Goal: Information Seeking & Learning: Learn about a topic

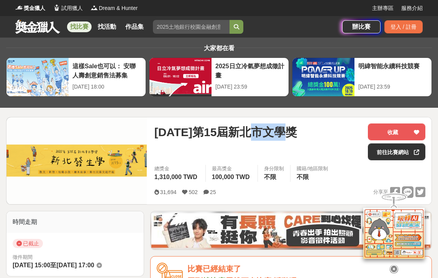
copy span "文學獎"
drag, startPoint x: 265, startPoint y: 134, endPoint x: 316, endPoint y: 135, distance: 51.7
click at [317, 135] on div "2025年第15屆新北市文學獎" at bounding box center [257, 131] width 207 height 17
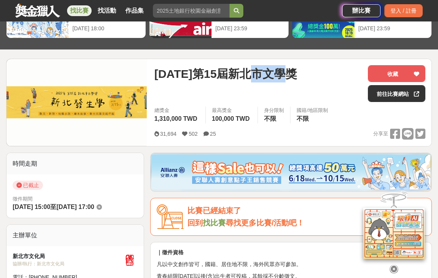
scroll to position [89, 0]
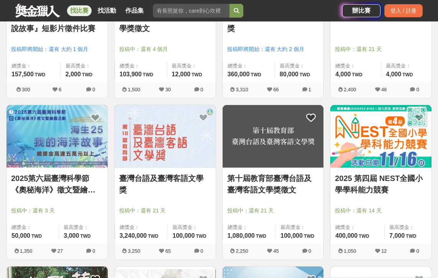
scroll to position [700, 0]
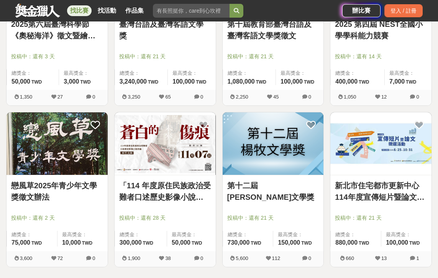
click at [246, 186] on link "第十二屆[PERSON_NAME]文學獎" at bounding box center [273, 191] width 92 height 23
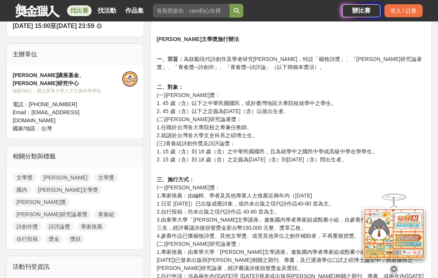
scroll to position [244, 0]
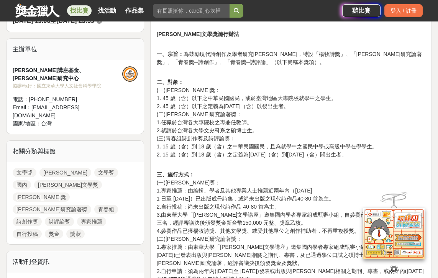
click at [183, 191] on p "三、施行方式： (一)[PERSON_NAME]獎： 1.專家推薦：由編輯、學者及其他專業人士推薦近兩年內（[DATE]至 [DATE]）已出版成冊詩集，或尚…" at bounding box center [291, 234] width 268 height 129
click at [183, 196] on p "三、施行方式： (一)[PERSON_NAME]獎： 1.專家推薦：由編輯、學者及其他專業人士推薦近兩年內（[DATE]至 [DATE]）已出版成冊詩集，或尚…" at bounding box center [291, 234] width 268 height 129
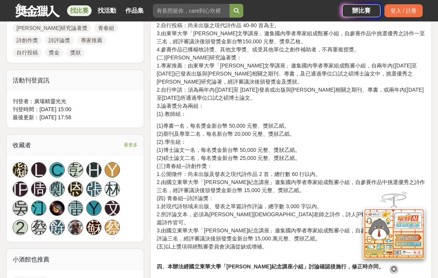
scroll to position [428, 0]
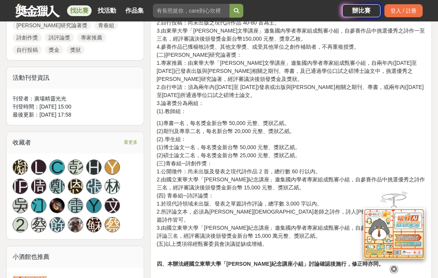
click at [205, 186] on p "(1)專書一名，每名獎金新台幣 50,000 元整、獎狀乙紙。 (2)期刊及專章二名，每名新台幣 20,000 元整、獎狀乙紙。 (2).學生組： (1)博士…" at bounding box center [291, 183] width 268 height 129
click at [205, 192] on p "(1)專書一名，每名獎金新台幣 50,000 元整、獎狀乙紙。 (2)期刊及專章二名，每名新台幣 20,000 元整、獎狀乙紙。 (2).學生組： (1)博士…" at bounding box center [291, 183] width 268 height 129
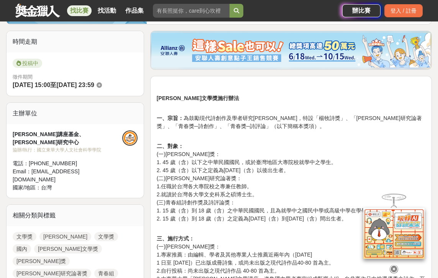
scroll to position [219, 0]
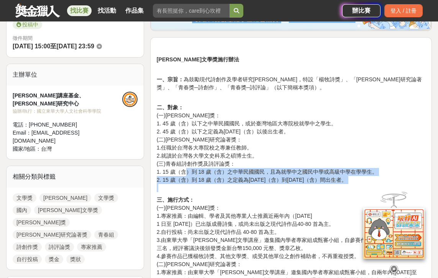
drag, startPoint x: 186, startPoint y: 169, endPoint x: 284, endPoint y: 190, distance: 99.8
click at [284, 190] on p "二、對象： (一)[PERSON_NAME]獎： 1. 45 歲（含）以下之中華民國國民，或於臺灣地區大專院校就學中之學生。 2. 45 歲（含）以下之定義為…" at bounding box center [291, 147] width 268 height 88
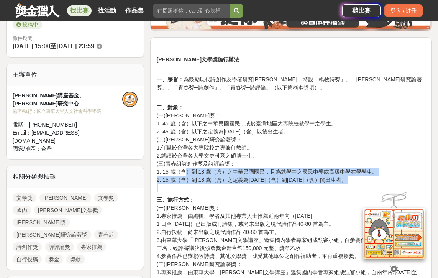
click at [245, 182] on p "二、對象： (一)[PERSON_NAME]獎： 1. 45 歲（含）以下之中華民國國民，或於臺灣地區大專院校就學中之學生。 2. 45 歲（含）以下之定義為…" at bounding box center [291, 147] width 268 height 88
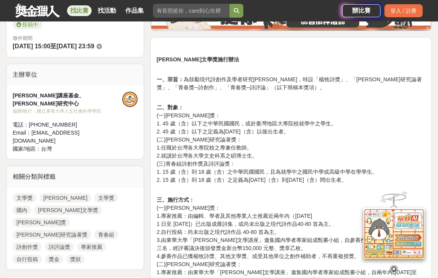
click at [243, 183] on p "二、對象： (一)[PERSON_NAME]獎： 1. 45 歲（含）以下之中華民國國民，或於臺灣地區大專院校就學中之學生。 2. 45 歲（含）以下之定義為…" at bounding box center [291, 147] width 268 height 88
click at [222, 183] on p "二、對象： (一)[PERSON_NAME]獎： 1. 45 歲（含）以下之中華民國國民，或於臺灣地區大專院校就學中之學生。 2. 45 歲（含）以下之定義為…" at bounding box center [291, 147] width 268 height 88
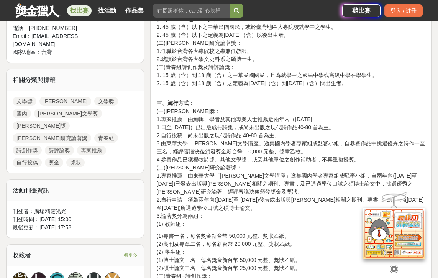
scroll to position [316, 0]
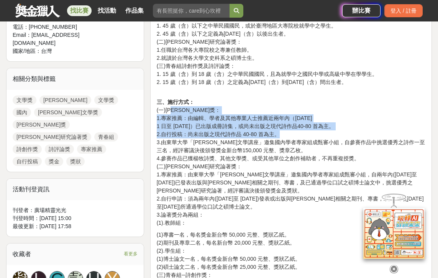
drag, startPoint x: 280, startPoint y: 132, endPoint x: 175, endPoint y: 106, distance: 108.4
click at [175, 106] on p "三、施行方式： (一)[PERSON_NAME]獎： 1.專家推薦：由編輯、學者及其他專業人士推薦近兩年內（[DATE]至 [DATE]）已出版成冊詩集，或尚…" at bounding box center [291, 162] width 268 height 129
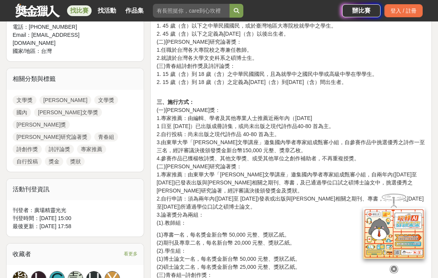
click at [218, 153] on p "三、施行方式： (一)[PERSON_NAME]獎： 1.專家推薦：由編輯、學者及其他專業人士推薦近兩年內（[DATE]至 [DATE]）已出版成冊詩集，或尚…" at bounding box center [291, 162] width 268 height 129
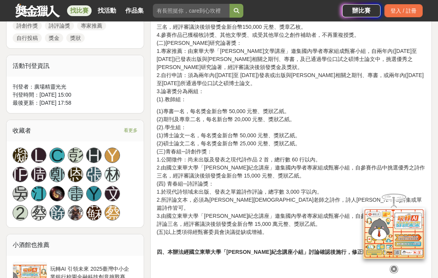
scroll to position [298, 0]
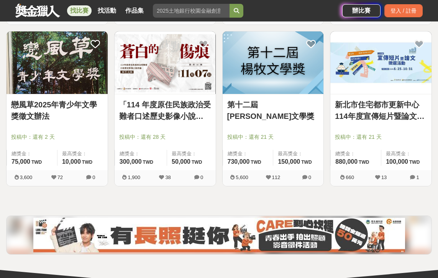
scroll to position [761, 0]
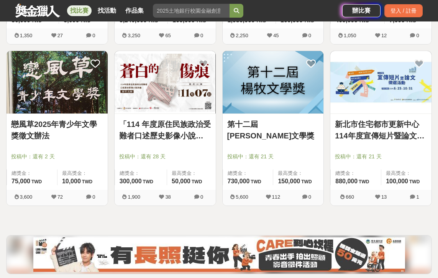
click at [62, 130] on link "戀風草2025年青少年文學獎徵文辦法" at bounding box center [57, 129] width 92 height 23
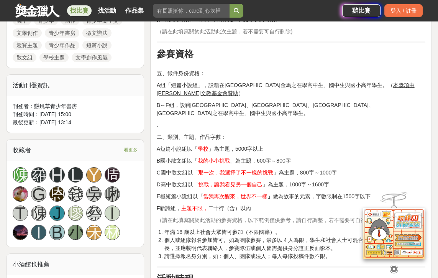
scroll to position [400, 0]
click at [214, 204] on p "F新詩組， 主題不限， 二十行（含）以內" at bounding box center [291, 208] width 268 height 8
click at [204, 228] on li "年滿 18 歲以上社會大眾皆可參加（不限國籍）。" at bounding box center [294, 232] width 261 height 8
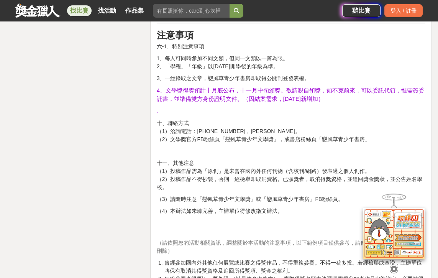
scroll to position [1159, 0]
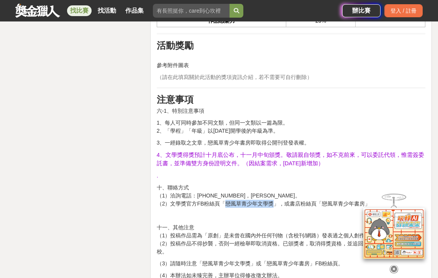
drag, startPoint x: 224, startPoint y: 186, endPoint x: 271, endPoint y: 188, distance: 46.8
click at [271, 188] on p "十、聯絡方式 （1）洽詢電話：[PHONE_NUMBER]，[PERSON_NAME]老師。 （2）文學獎官方FB粉絲頁「戀風草青少年文學獎」，或書店粉絲頁「…" at bounding box center [291, 195] width 268 height 24
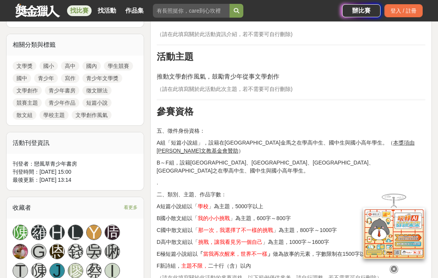
scroll to position [437, 0]
